Goal: Check status: Check status

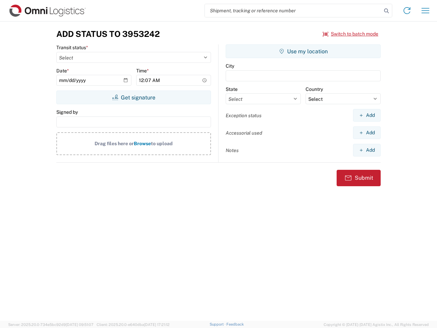
click at [294, 11] on input "search" at bounding box center [293, 10] width 177 height 13
click at [387, 11] on icon at bounding box center [387, 11] width 10 height 10
click at [407, 11] on icon at bounding box center [407, 10] width 11 height 11
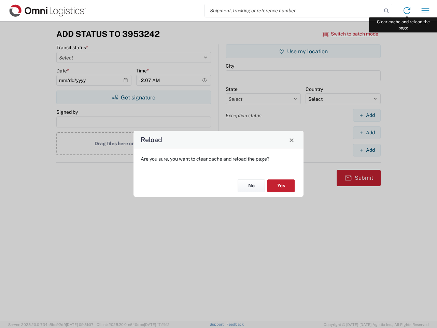
click at [426, 11] on div "Reload Are you sure, you want to clear cache and reload the page? No Yes" at bounding box center [218, 164] width 437 height 328
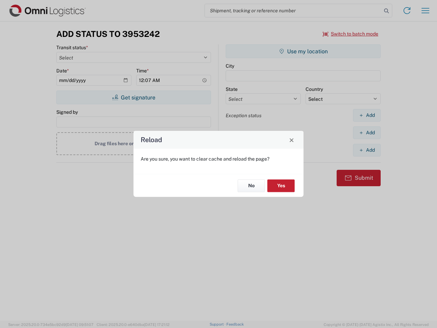
click at [351, 34] on div "Reload Are you sure, you want to clear cache and reload the page? No Yes" at bounding box center [218, 164] width 437 height 328
click at [134, 97] on div "Reload Are you sure, you want to clear cache and reload the page? No Yes" at bounding box center [218, 164] width 437 height 328
click at [303, 51] on div "Reload Are you sure, you want to clear cache and reload the page? No Yes" at bounding box center [218, 164] width 437 height 328
click at [367, 115] on div "Reload Are you sure, you want to clear cache and reload the page? No Yes" at bounding box center [218, 164] width 437 height 328
click at [367, 133] on div "Reload Are you sure, you want to clear cache and reload the page? No Yes" at bounding box center [218, 164] width 437 height 328
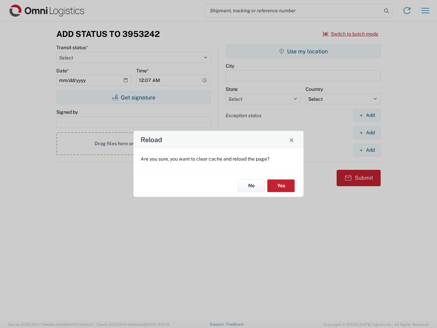
click at [367, 150] on div "Reload Are you sure, you want to clear cache and reload the page? No Yes" at bounding box center [218, 164] width 437 height 328
